Goal: Information Seeking & Learning: Understand process/instructions

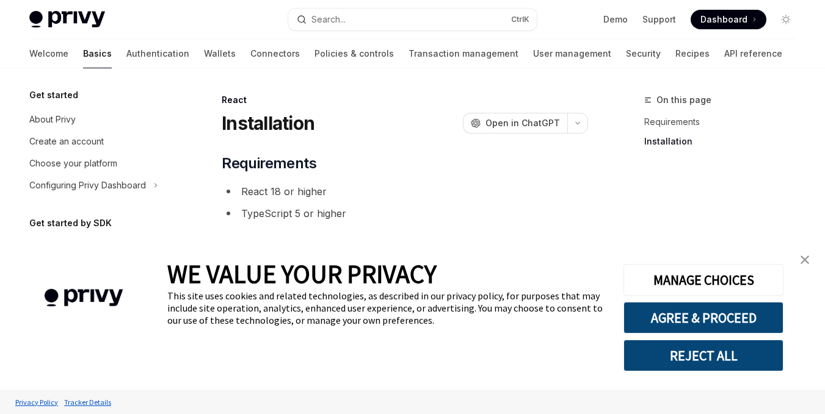
click at [90, 117] on div "About Privy" at bounding box center [98, 119] width 139 height 15
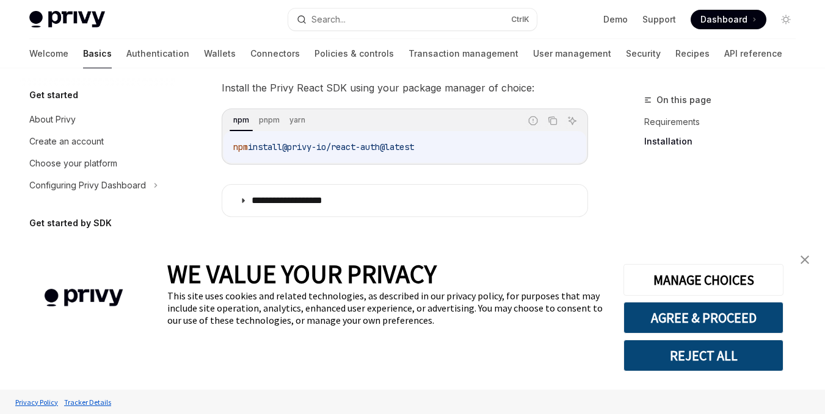
type textarea "*"
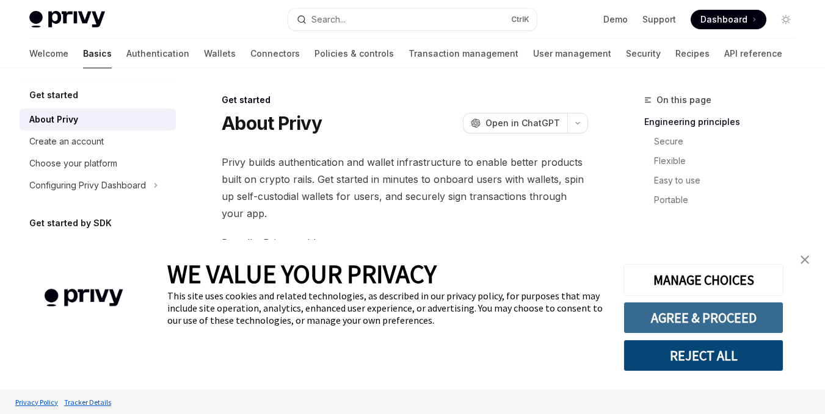
click at [703, 307] on button "AGREE & PROCEED" at bounding box center [703, 318] width 160 height 32
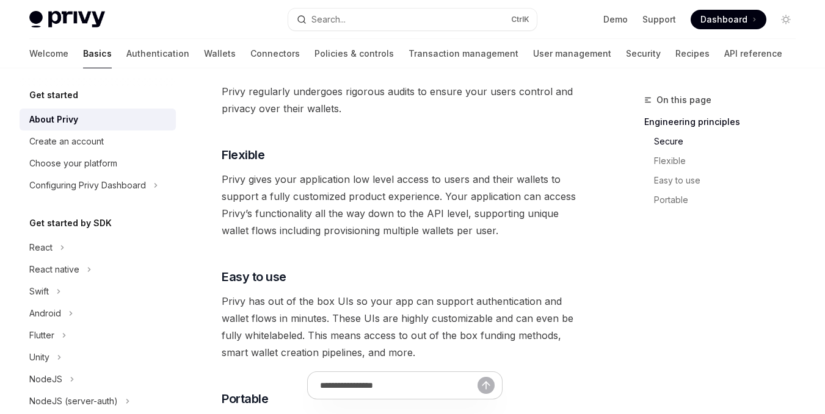
click at [60, 103] on div "Get started About Privy Create an account Choose your platform Configuring Priv…" at bounding box center [98, 142] width 156 height 109
click at [52, 95] on h5 "Get started" at bounding box center [53, 95] width 49 height 15
click at [68, 143] on div "Create an account" at bounding box center [66, 141] width 74 height 15
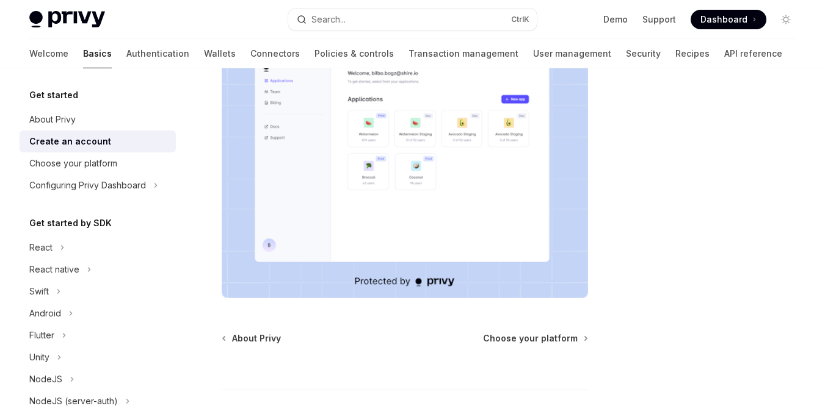
scroll to position [150, 0]
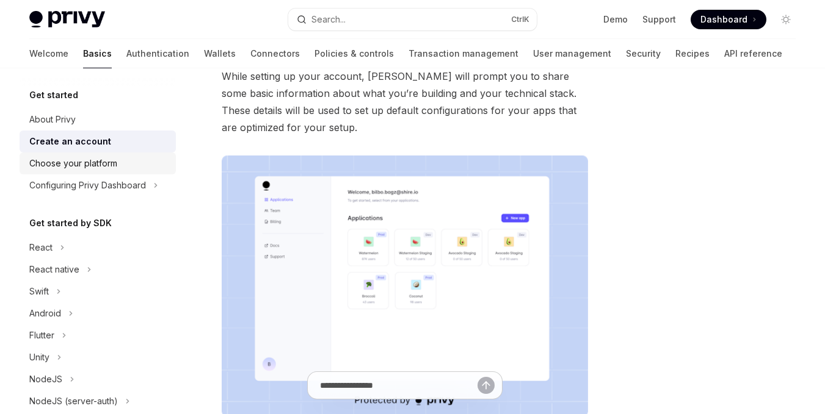
click at [125, 158] on div "Choose your platform" at bounding box center [98, 163] width 139 height 15
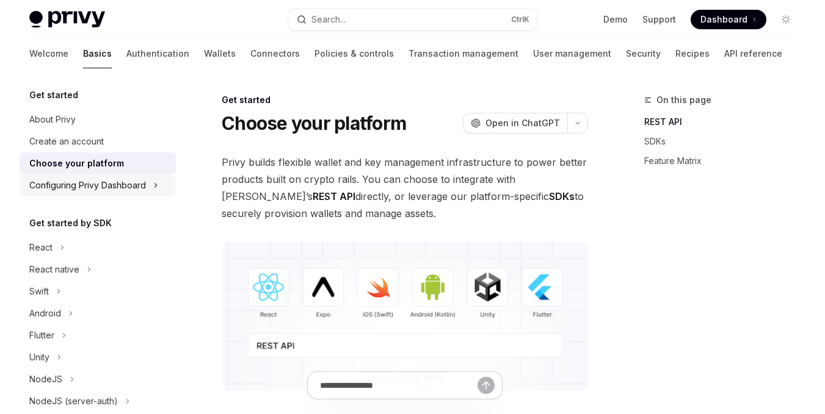
click at [128, 193] on div "Configuring Privy Dashboard" at bounding box center [98, 186] width 156 height 22
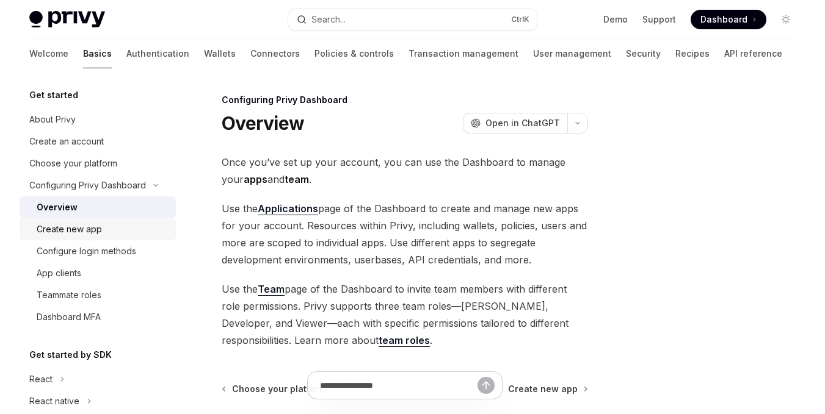
click at [103, 223] on div "Create new app" at bounding box center [103, 229] width 132 height 15
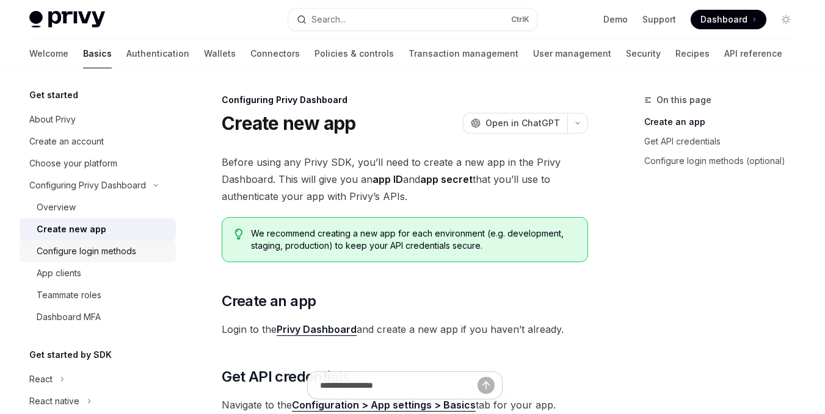
click at [104, 244] on div "Configure login methods" at bounding box center [87, 251] width 100 height 15
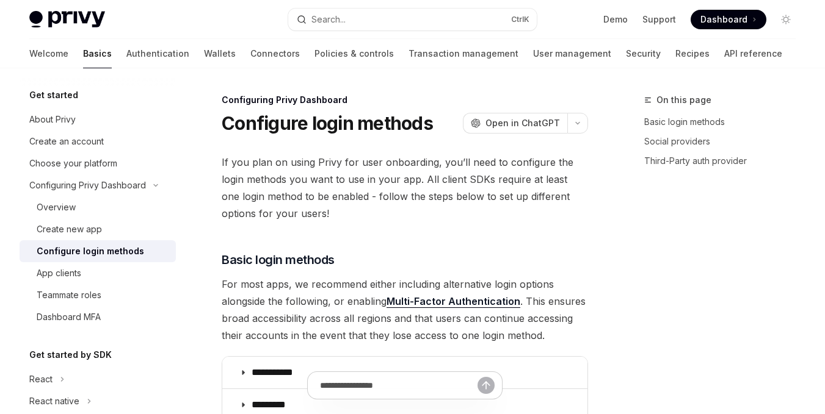
type textarea "*"
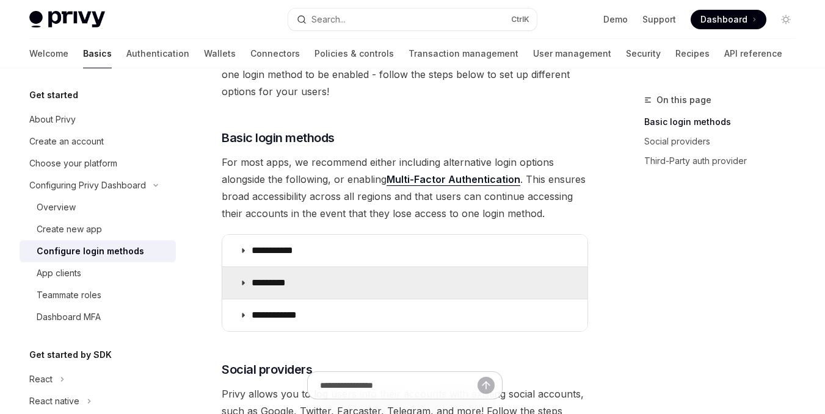
scroll to position [244, 0]
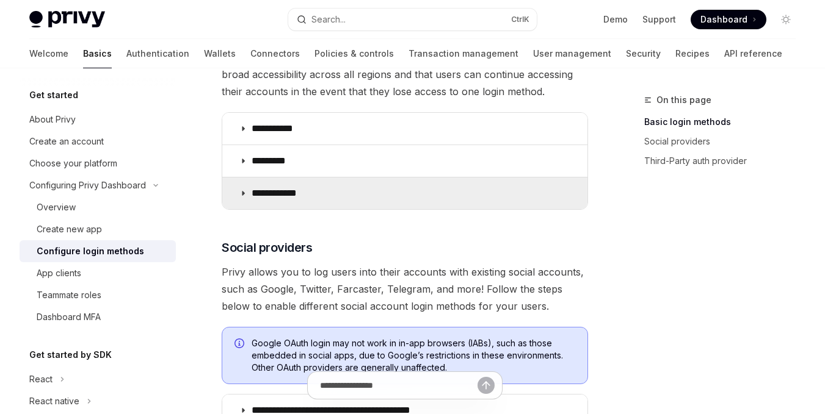
click at [270, 204] on summary "**********" at bounding box center [404, 194] width 365 height 32
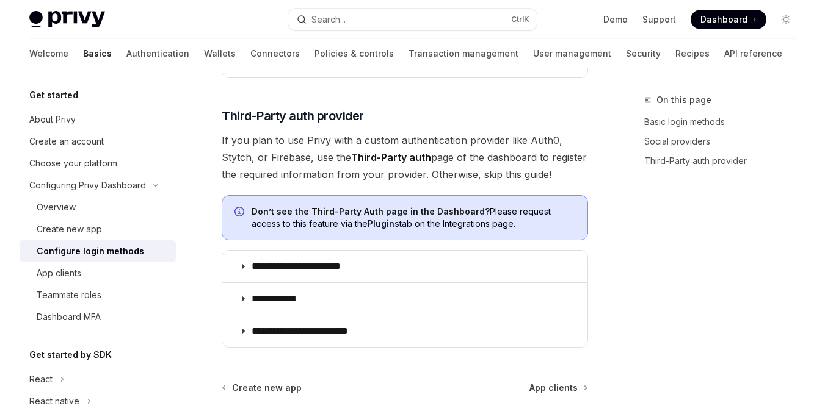
scroll to position [1156, 0]
